Goal: Task Accomplishment & Management: Manage account settings

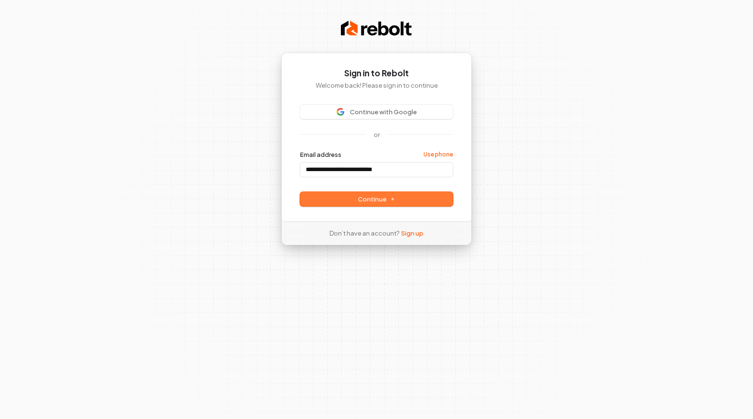
click at [373, 203] on button "Continue" at bounding box center [376, 199] width 153 height 14
type input "**********"
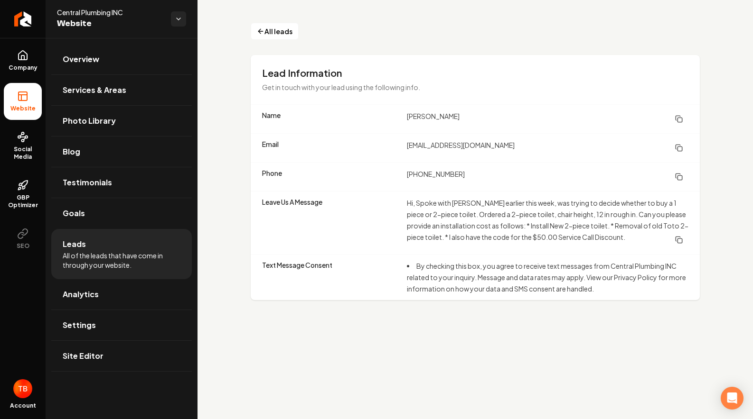
click at [448, 231] on dd "Hi, Spoke with [PERSON_NAME] earlier this week, was trying to decide whether to…" at bounding box center [547, 222] width 281 height 51
click at [441, 144] on dd "[EMAIL_ADDRESS][DOMAIN_NAME]" at bounding box center [547, 148] width 281 height 17
drag, startPoint x: 491, startPoint y: 149, endPoint x: 398, endPoint y: 146, distance: 93.5
click at [398, 146] on div "Email elsag22353@gmail.com" at bounding box center [475, 147] width 449 height 29
click at [406, 145] on div "Email elsag22353@gmail.com" at bounding box center [475, 147] width 449 height 29
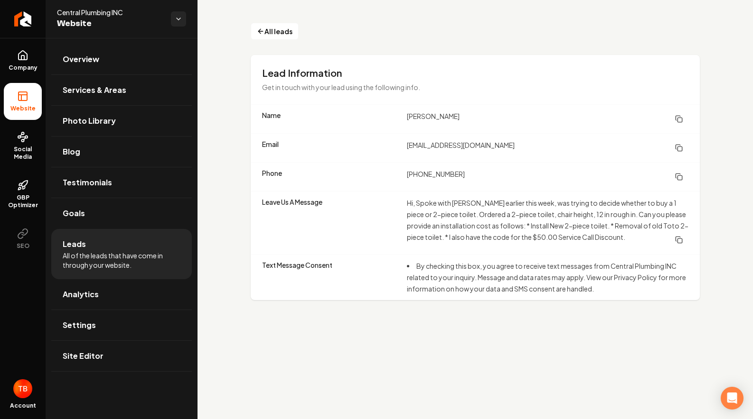
click at [427, 146] on dd "[EMAIL_ADDRESS][DOMAIN_NAME]" at bounding box center [547, 148] width 281 height 17
click at [680, 148] on icon "Main content area" at bounding box center [679, 148] width 8 height 8
click at [519, 185] on dd "[PHONE_NUMBER]" at bounding box center [547, 176] width 281 height 17
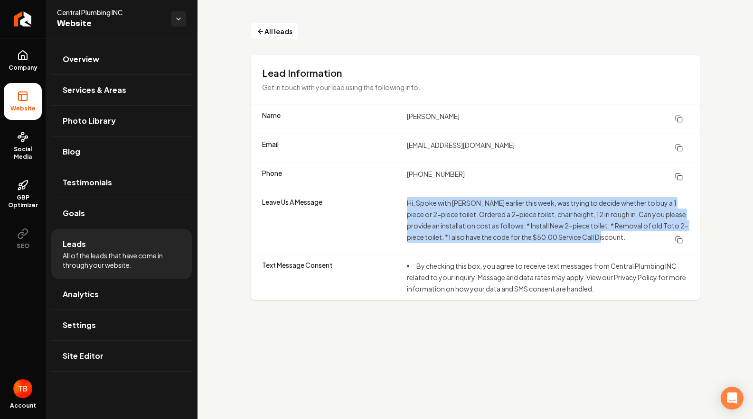
drag, startPoint x: 610, startPoint y: 240, endPoint x: 406, endPoint y: 200, distance: 207.9
click at [407, 200] on dd "Hi, Spoke with [PERSON_NAME] earlier this week, was trying to decide whether to…" at bounding box center [547, 222] width 281 height 51
click at [680, 239] on rect "Main content area" at bounding box center [679, 241] width 4 height 4
click at [680, 119] on icon "Main content area" at bounding box center [679, 119] width 8 height 8
click at [680, 178] on icon "Main content area" at bounding box center [679, 177] width 8 height 8
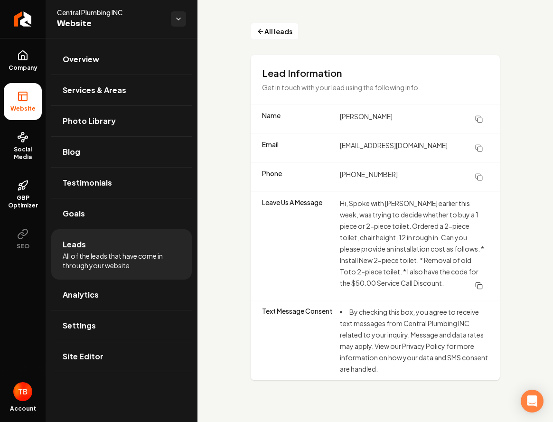
click at [32, 104] on li "Website" at bounding box center [23, 101] width 38 height 37
click at [24, 48] on link "Company" at bounding box center [23, 60] width 38 height 37
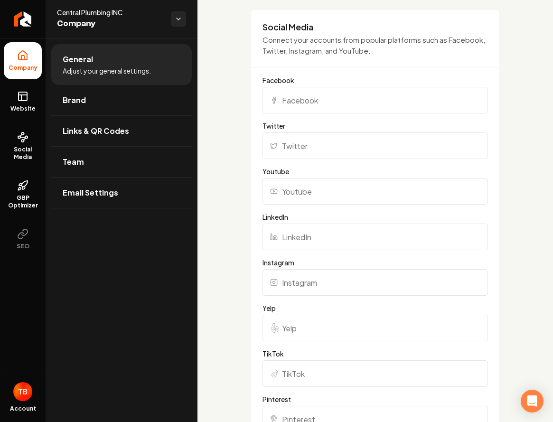
scroll to position [1041, 0]
click at [298, 95] on input "Facebook" at bounding box center [374, 98] width 225 height 27
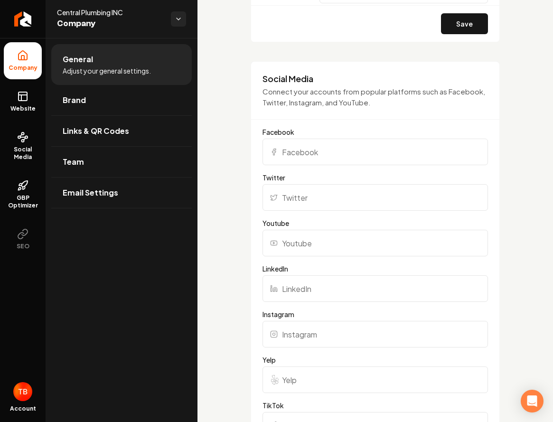
scroll to position [976, 0]
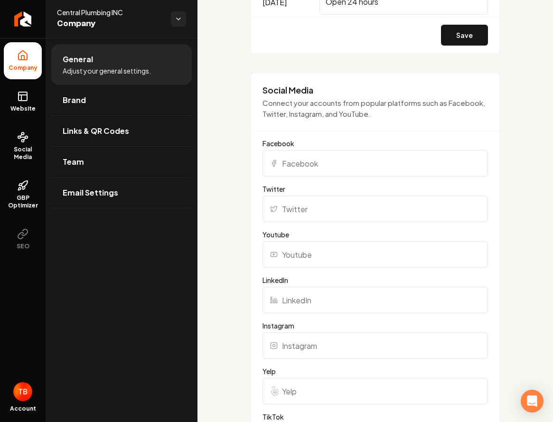
paste input "[URL][DOMAIN_NAME]"
type input "[URL][DOMAIN_NAME]"
click at [515, 104] on div "**********" at bounding box center [374, 94] width 355 height 2064
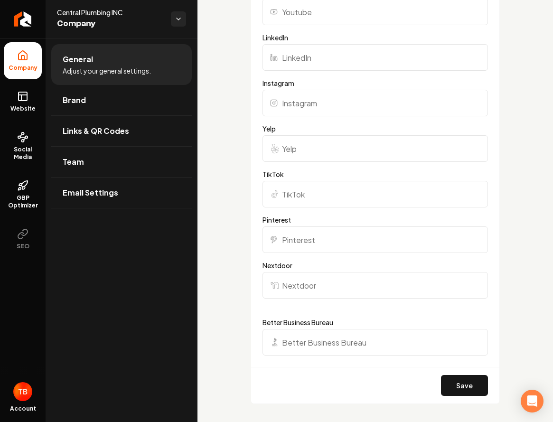
scroll to position [1200, 0]
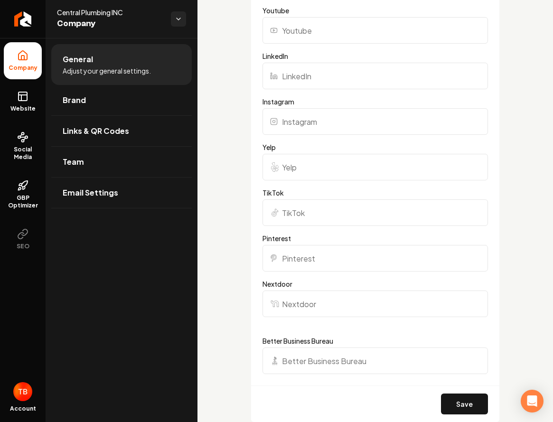
click at [365, 353] on input "Better Business Bureau" at bounding box center [374, 360] width 225 height 27
paste input "[URL][DOMAIN_NAME][PERSON_NAME]"
type input "[URL][DOMAIN_NAME][PERSON_NAME]"
click at [450, 403] on button "Save" at bounding box center [464, 403] width 47 height 21
click at [68, 97] on span "Brand" at bounding box center [74, 99] width 23 height 11
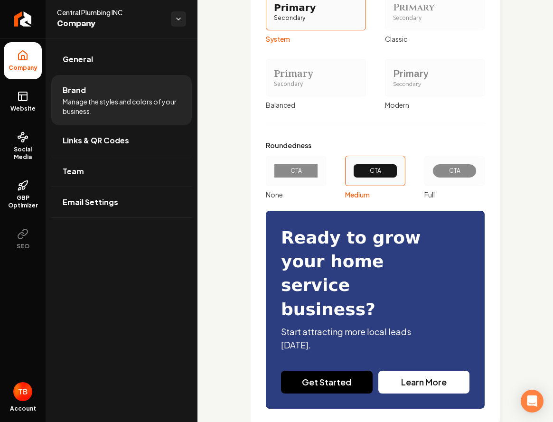
scroll to position [1142, 0]
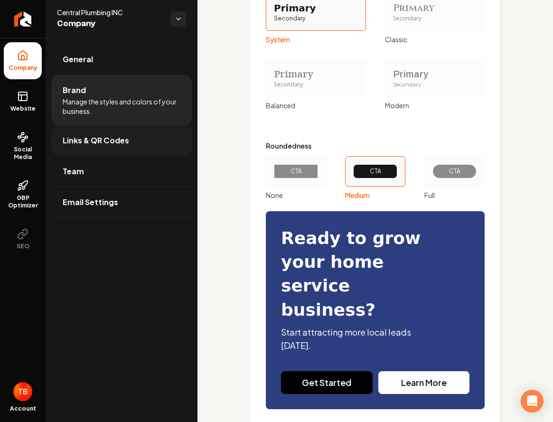
click at [108, 144] on span "Links & QR Codes" at bounding box center [96, 140] width 66 height 11
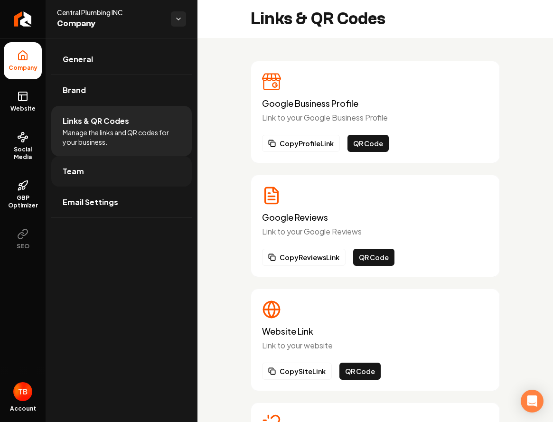
click at [115, 171] on link "Team" at bounding box center [121, 171] width 140 height 30
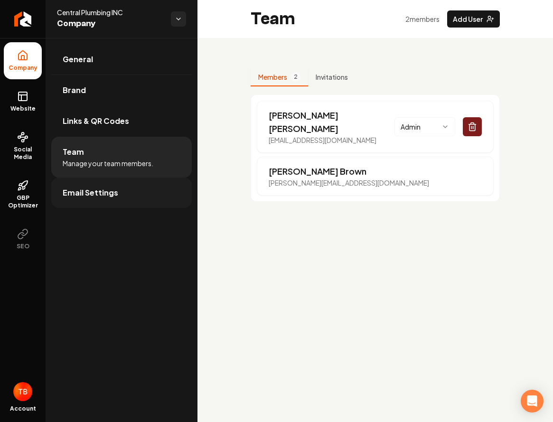
click at [113, 194] on span "Email Settings" at bounding box center [91, 192] width 56 height 11
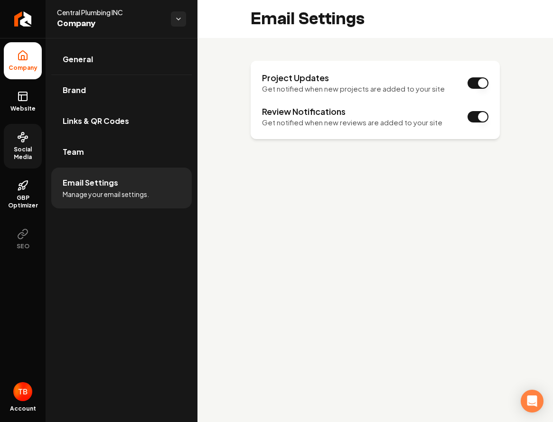
click at [26, 144] on link "Social Media" at bounding box center [23, 146] width 38 height 45
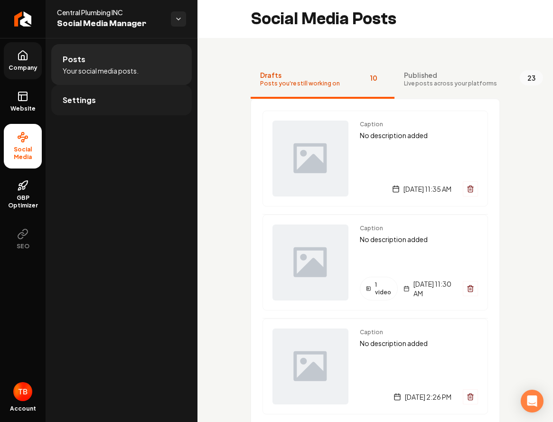
click at [100, 100] on link "Settings" at bounding box center [121, 100] width 140 height 30
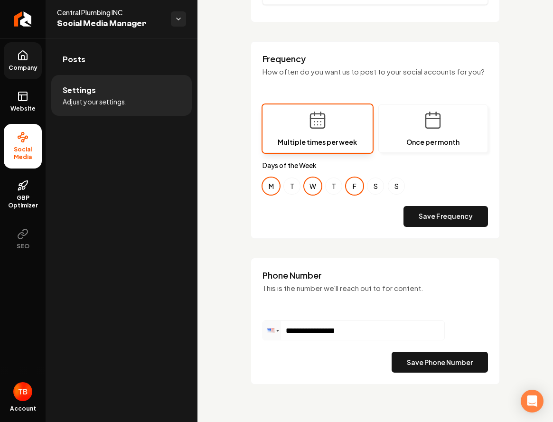
scroll to position [273, 0]
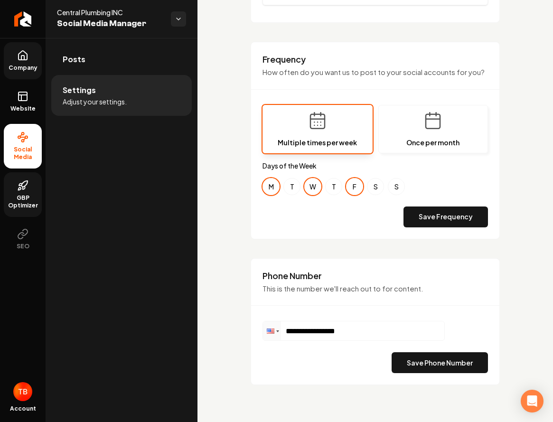
click at [29, 198] on span "GBP Optimizer" at bounding box center [23, 201] width 38 height 15
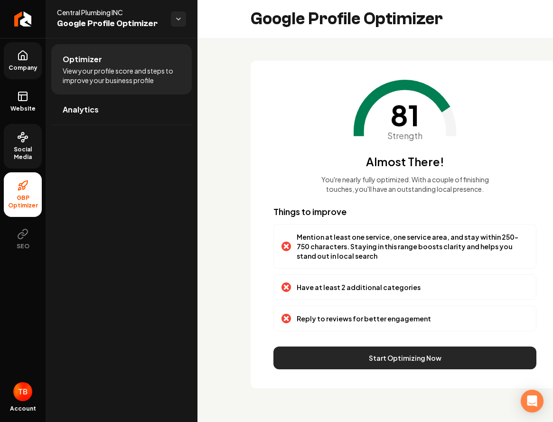
click at [393, 358] on button "Start Optimizing Now" at bounding box center [404, 357] width 263 height 23
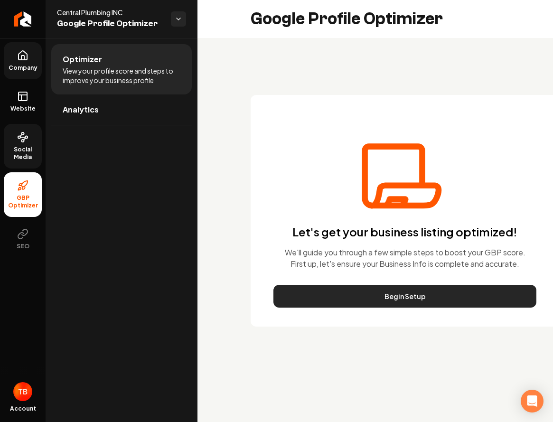
click at [357, 296] on button "Begin Setup" at bounding box center [404, 296] width 263 height 23
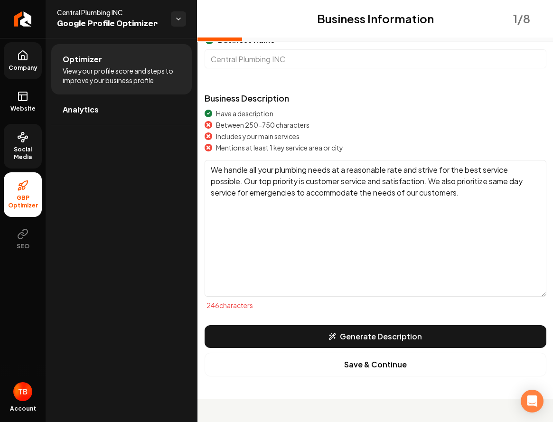
scroll to position [95, 0]
drag, startPoint x: 358, startPoint y: 251, endPoint x: 200, endPoint y: 160, distance: 182.2
click at [200, 160] on div "Business Name Central Plumbing INC Business Description Have a description Betw…" at bounding box center [376, 205] width 380 height 388
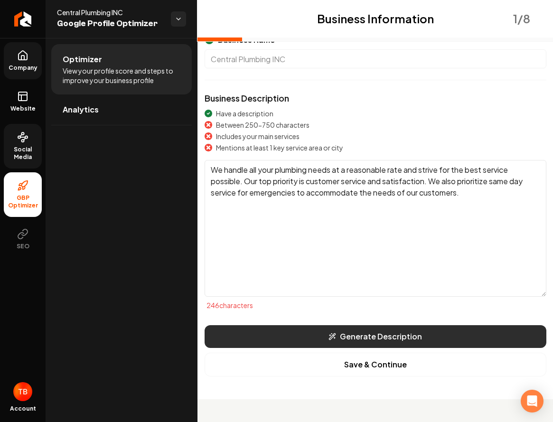
click at [295, 340] on button "Generate Description" at bounding box center [376, 336] width 342 height 23
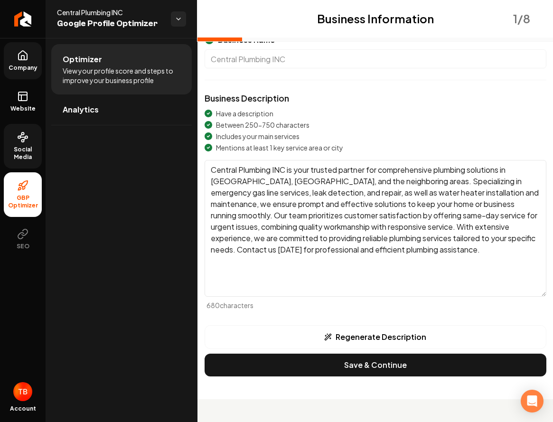
scroll to position [0, 0]
drag, startPoint x: 286, startPoint y: 182, endPoint x: 363, endPoint y: 183, distance: 77.4
click at [363, 183] on textarea "Central Plumbing INC is your trusted partner for comprehensive plumbing solutio…" at bounding box center [376, 228] width 342 height 137
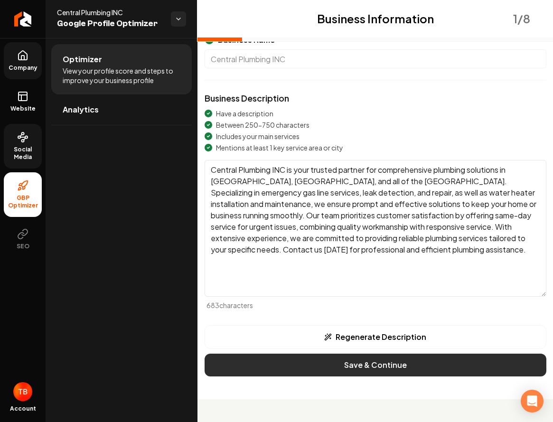
type textarea "Central Plumbing INC is your trusted partner for comprehensive plumbing solutio…"
click at [347, 367] on button "Save & Continue" at bounding box center [376, 365] width 342 height 23
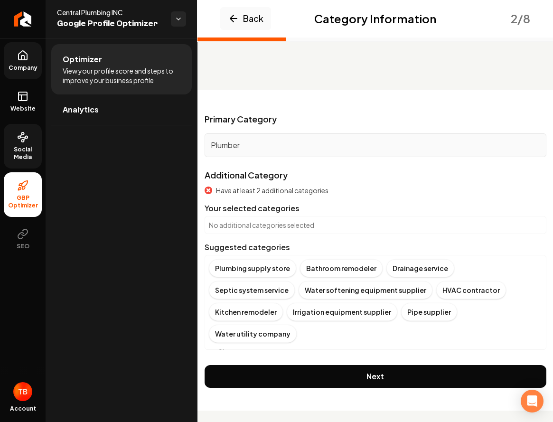
click at [247, 346] on button "Show more" at bounding box center [231, 350] width 45 height 9
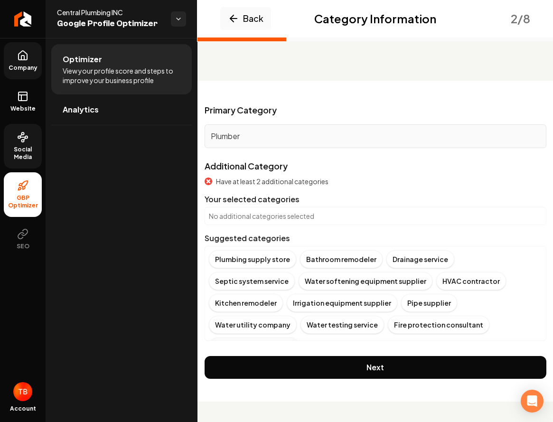
scroll to position [25, 0]
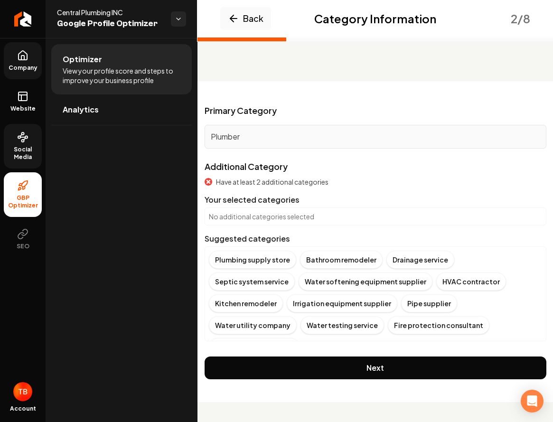
click at [312, 133] on p "Plumber" at bounding box center [375, 136] width 329 height 11
click at [315, 215] on p "No additional categories selected" at bounding box center [375, 216] width 333 height 9
click at [299, 338] on div "Construction company" at bounding box center [254, 347] width 91 height 18
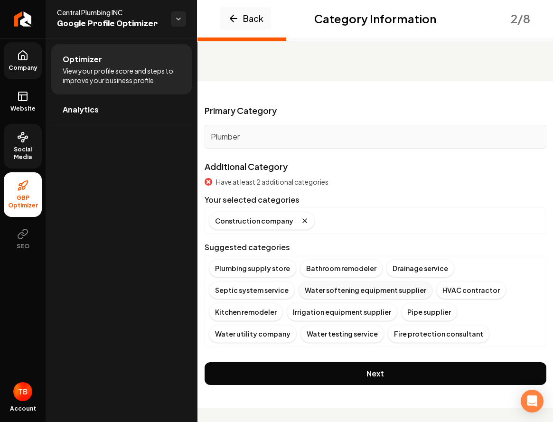
click at [310, 291] on div "Water softening equipment supplier" at bounding box center [365, 290] width 134 height 18
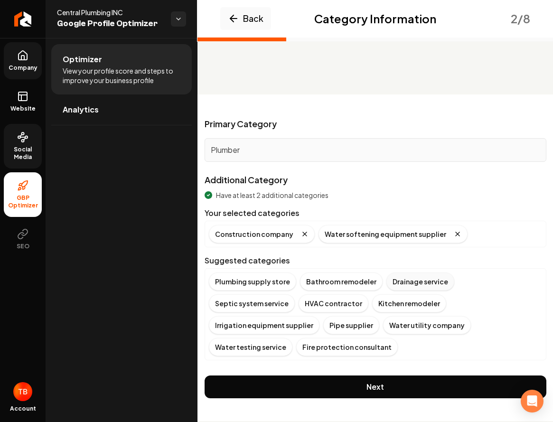
click at [419, 281] on div "Drainage service" at bounding box center [420, 281] width 68 height 18
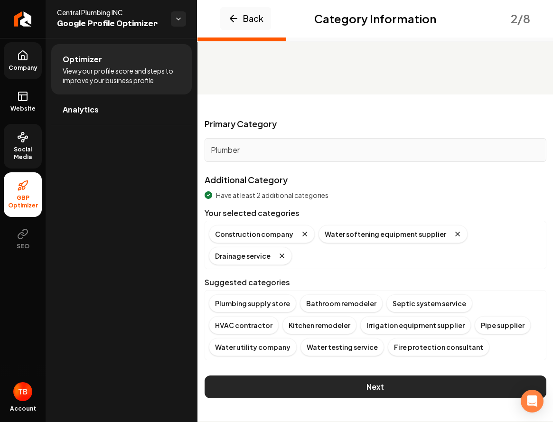
click at [424, 375] on button "Next" at bounding box center [376, 386] width 342 height 23
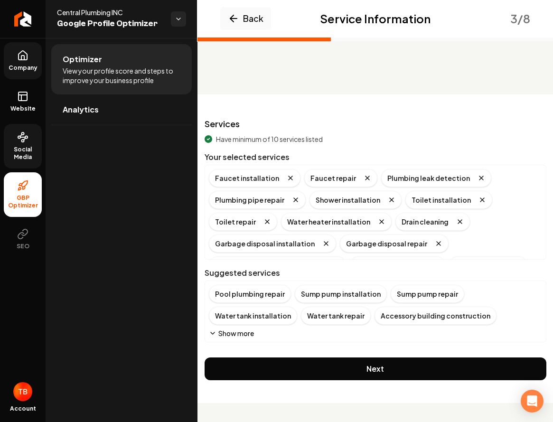
click at [250, 335] on button "Show more" at bounding box center [231, 332] width 45 height 9
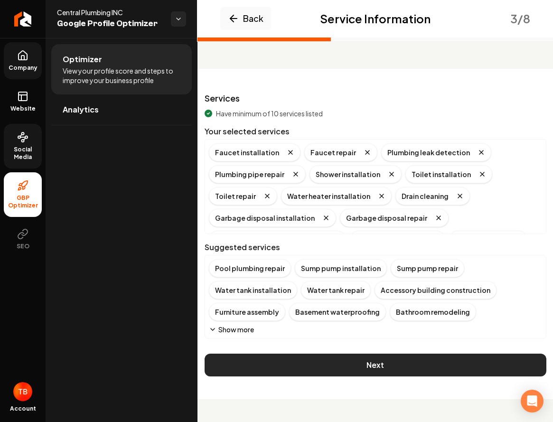
scroll to position [37, 0]
click at [450, 370] on button "Next" at bounding box center [376, 365] width 342 height 23
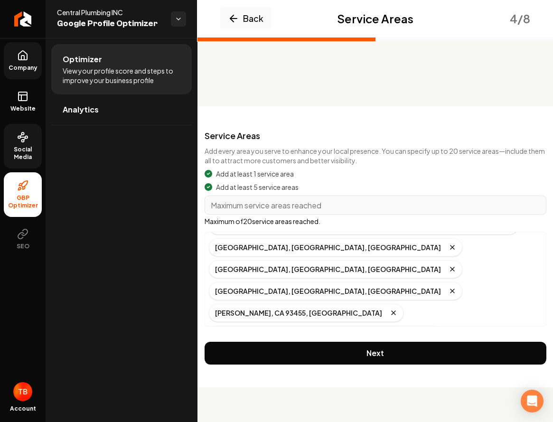
scroll to position [106, 0]
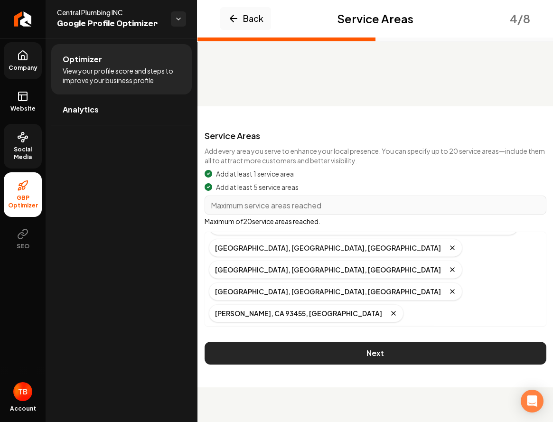
click at [432, 352] on button "Next" at bounding box center [376, 353] width 342 height 23
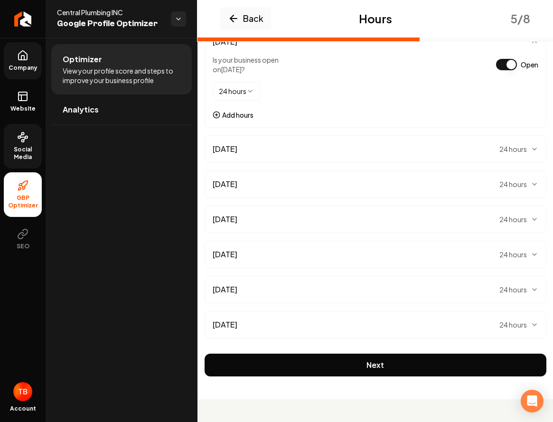
scroll to position [164, 0]
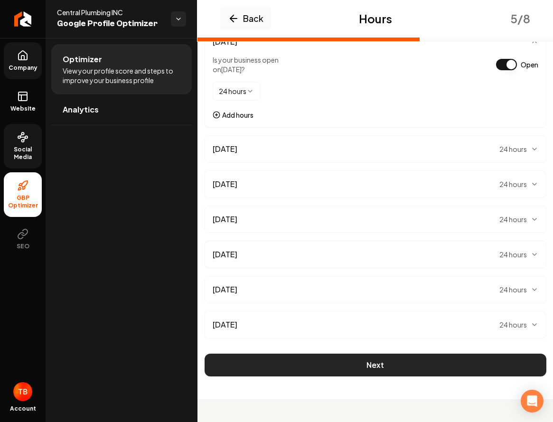
click at [391, 371] on button "Next" at bounding box center [376, 365] width 342 height 23
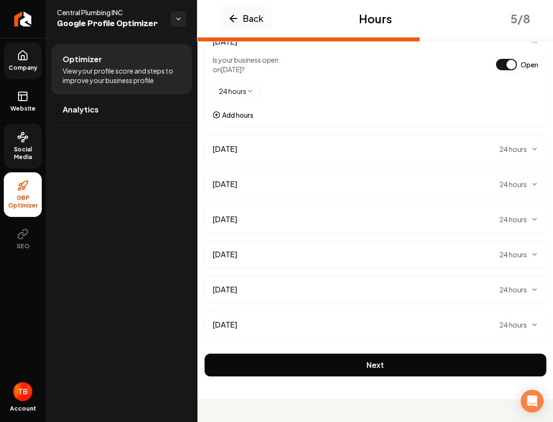
scroll to position [0, 0]
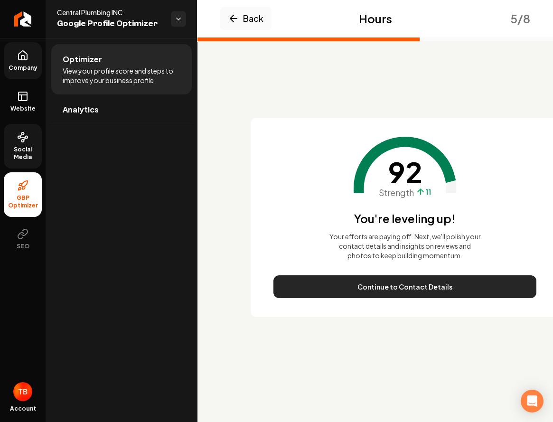
click at [403, 291] on button "Continue to Contact Details" at bounding box center [404, 286] width 263 height 23
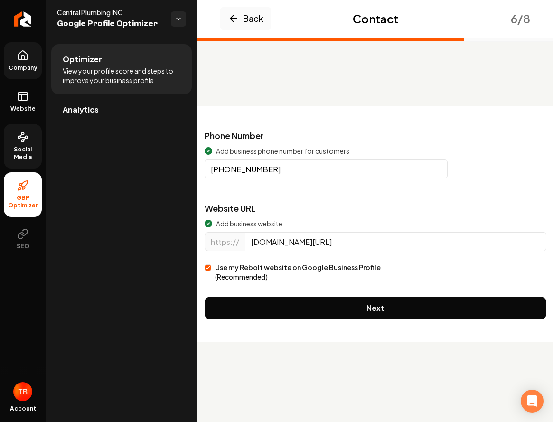
drag, startPoint x: 376, startPoint y: 242, endPoint x: 341, endPoint y: 244, distance: 35.2
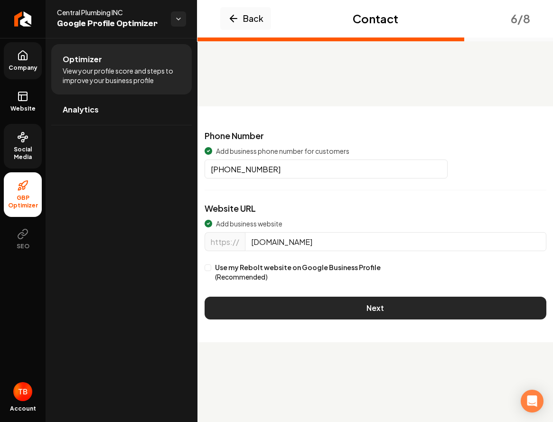
type input "[DOMAIN_NAME]"
click at [354, 311] on button "Next" at bounding box center [376, 308] width 342 height 23
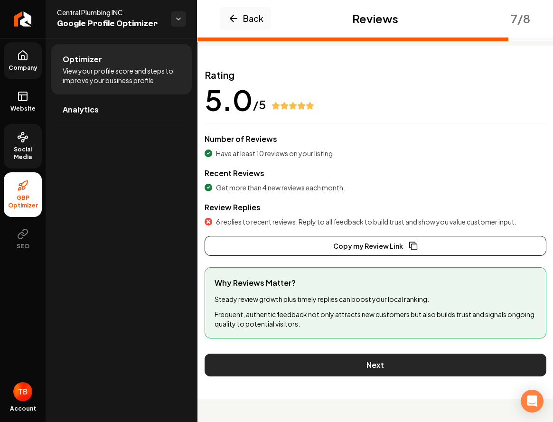
click at [380, 370] on button "Next" at bounding box center [376, 365] width 342 height 23
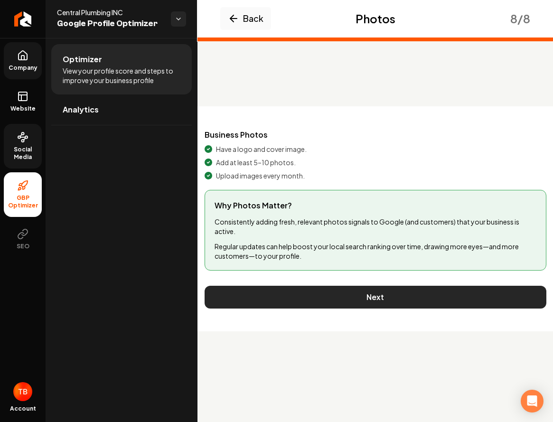
click at [340, 300] on button "Next" at bounding box center [376, 297] width 342 height 23
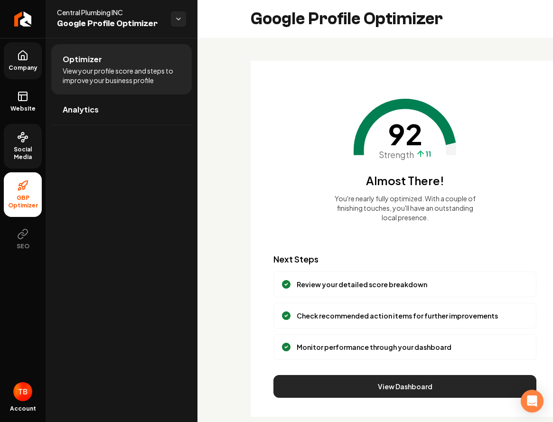
click at [433, 386] on button "View Dashboard" at bounding box center [404, 386] width 263 height 23
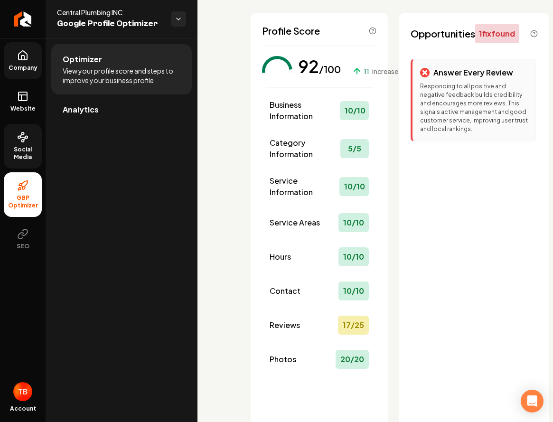
scroll to position [40, 0]
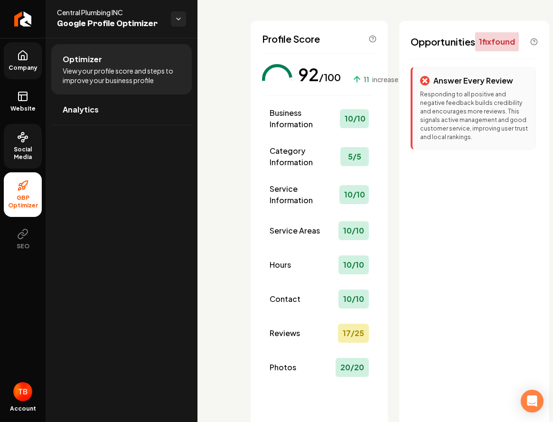
click at [456, 136] on p "Responding to all positive and negative feedback builds credibility and encoura…" at bounding box center [474, 115] width 108 height 51
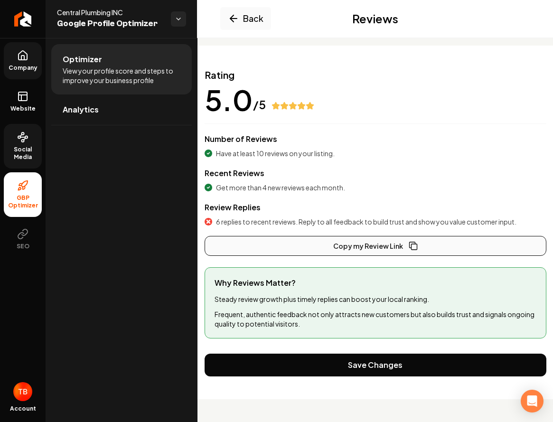
scroll to position [61, 0]
click at [379, 246] on button "Copy my Review Link" at bounding box center [376, 246] width 342 height 20
click at [382, 221] on span "6 replies to recent reviews. Reply to all feedback to build trust and show you …" at bounding box center [366, 221] width 300 height 9
click at [83, 104] on span "Analytics" at bounding box center [81, 109] width 36 height 11
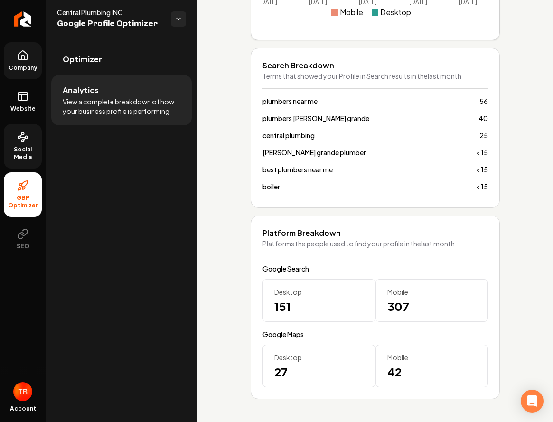
scroll to position [633, 0]
click at [22, 240] on button "SEO" at bounding box center [23, 239] width 38 height 37
click at [20, 102] on link "Website" at bounding box center [23, 101] width 38 height 37
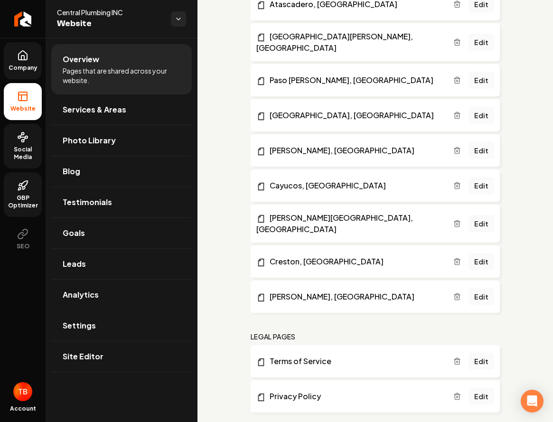
scroll to position [999, 0]
